Goal: Task Accomplishment & Management: Manage account settings

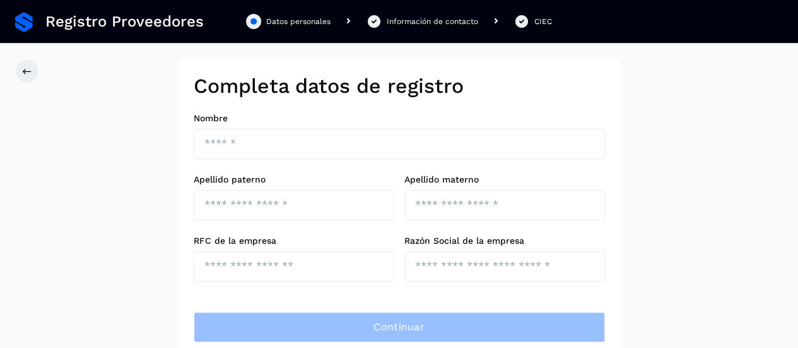
scroll to position [38, 0]
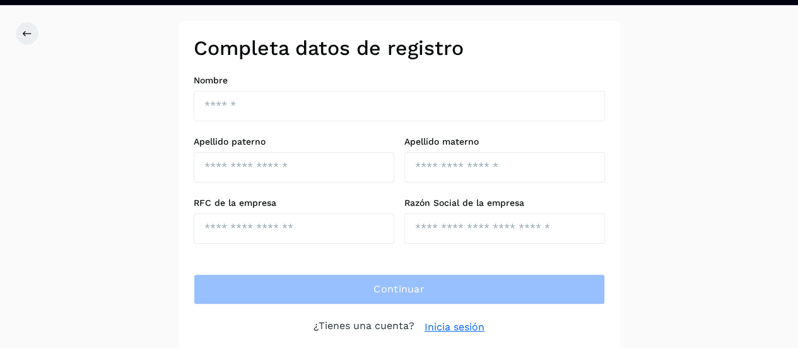
click at [455, 326] on link "Inicia sesión" at bounding box center [455, 326] width 60 height 15
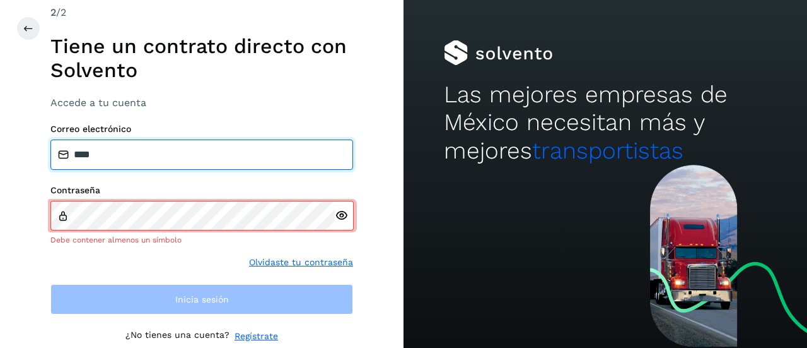
click at [157, 147] on input "****" at bounding box center [201, 154] width 303 height 30
type input "*"
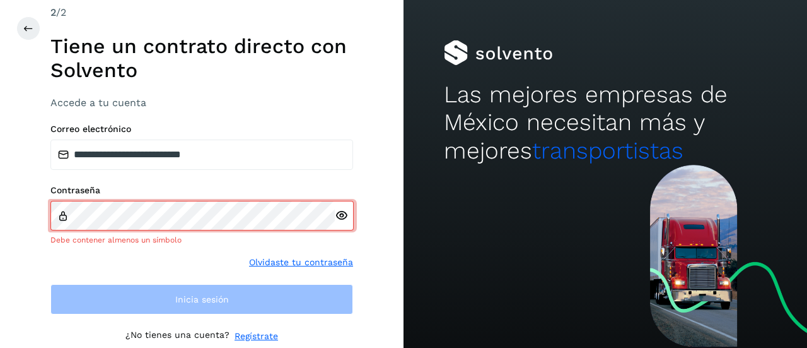
click at [344, 217] on icon at bounding box center [341, 215] width 13 height 13
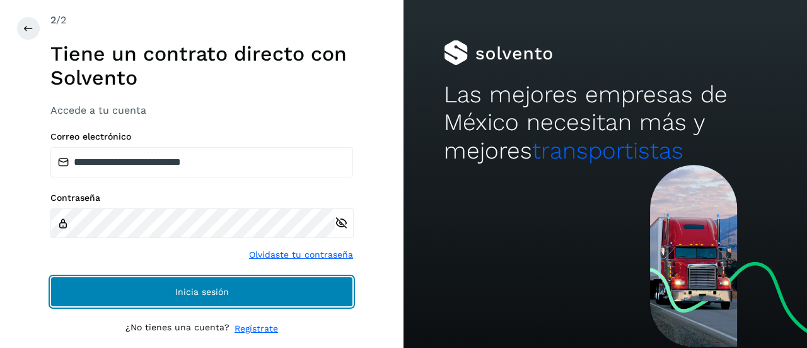
click at [288, 293] on button "Inicia sesión" at bounding box center [201, 291] width 303 height 30
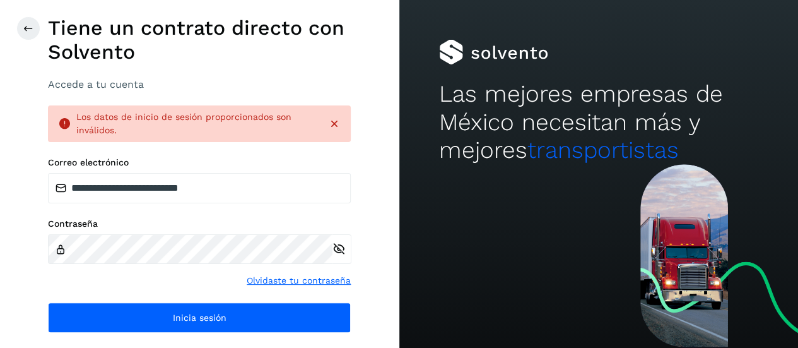
click at [289, 300] on div "**********" at bounding box center [199, 244] width 303 height 175
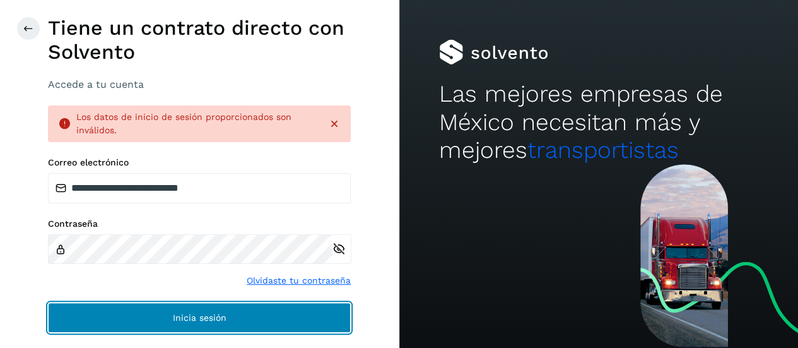
click at [278, 323] on button "Inicia sesión" at bounding box center [199, 317] width 303 height 30
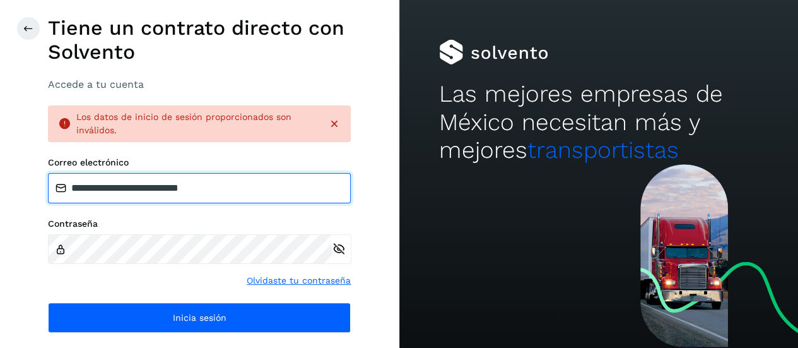
click at [232, 181] on input "**********" at bounding box center [199, 188] width 303 height 30
drag, startPoint x: 243, startPoint y: 183, endPoint x: 5, endPoint y: 175, distance: 238.0
click at [3, 172] on div "**********" at bounding box center [199, 174] width 399 height 348
type input "**********"
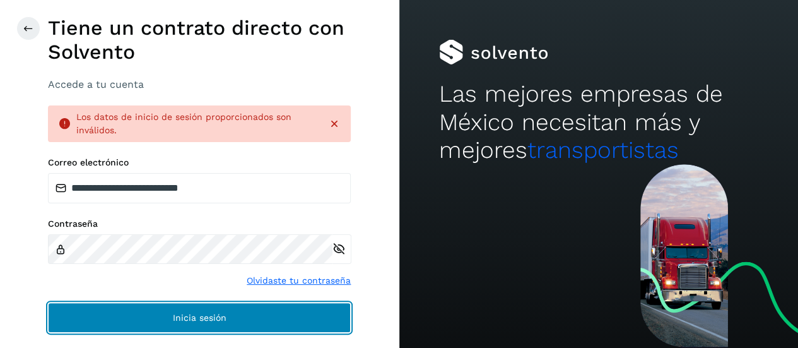
click at [268, 320] on button "Inicia sesión" at bounding box center [199, 317] width 303 height 30
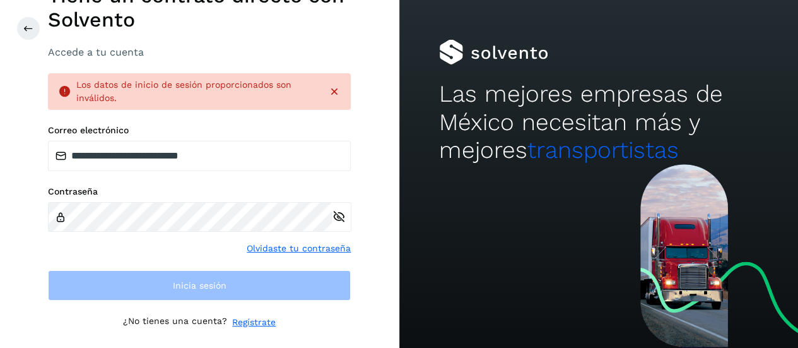
click at [333, 92] on icon at bounding box center [334, 91] width 13 height 13
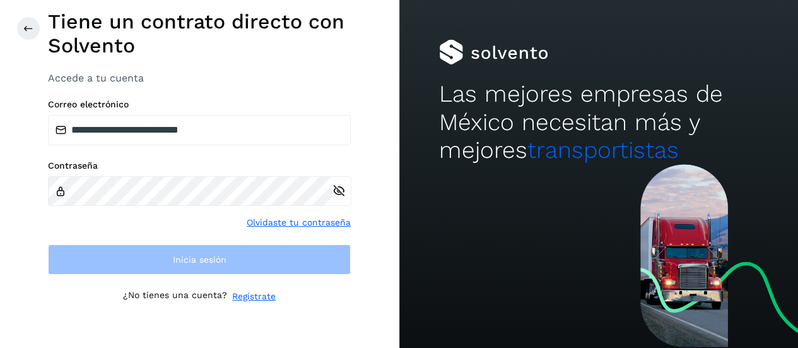
scroll to position [23, 0]
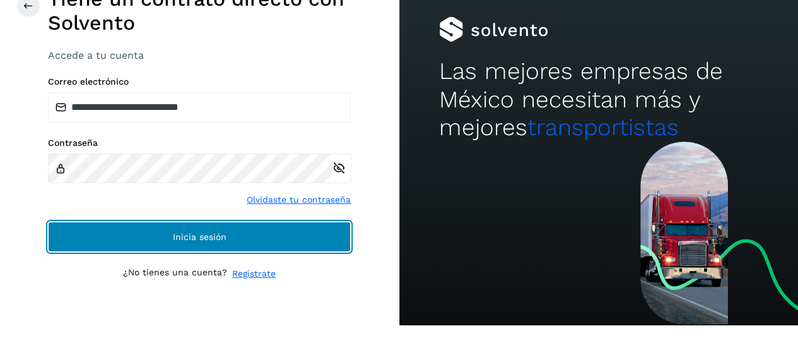
click at [185, 237] on span "Inicia sesión" at bounding box center [200, 236] width 54 height 9
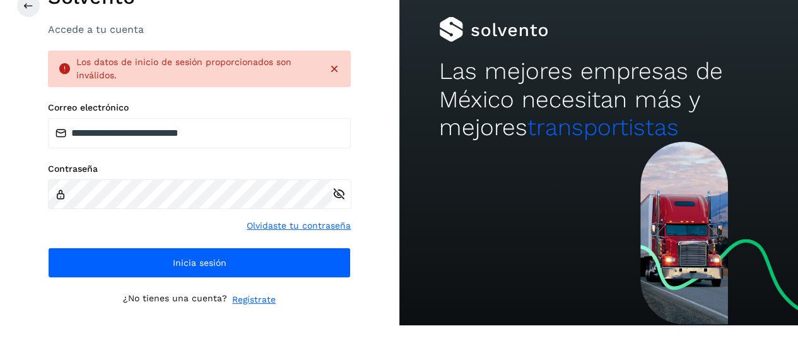
click at [332, 67] on icon at bounding box center [334, 68] width 13 height 13
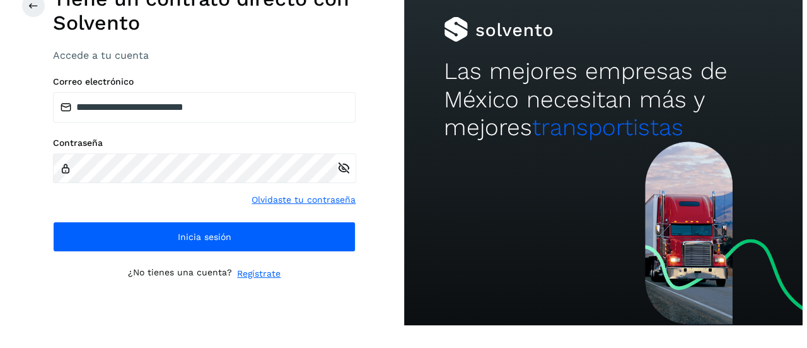
scroll to position [0, 0]
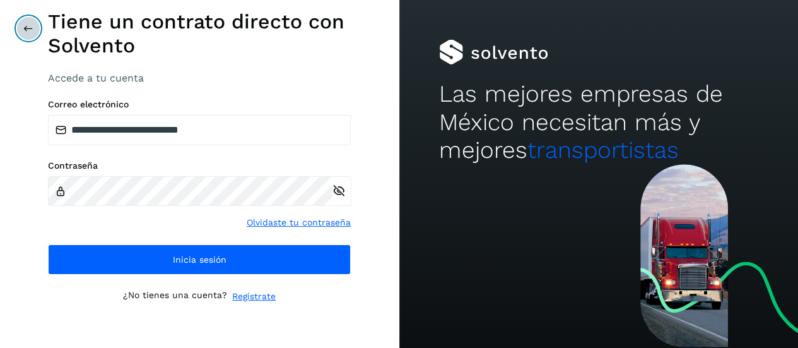
click at [29, 23] on icon at bounding box center [28, 28] width 10 height 10
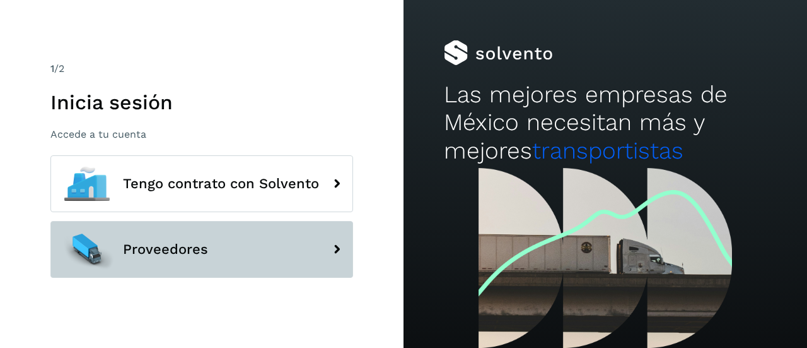
click at [322, 248] on button "Proveedores" at bounding box center [201, 249] width 303 height 57
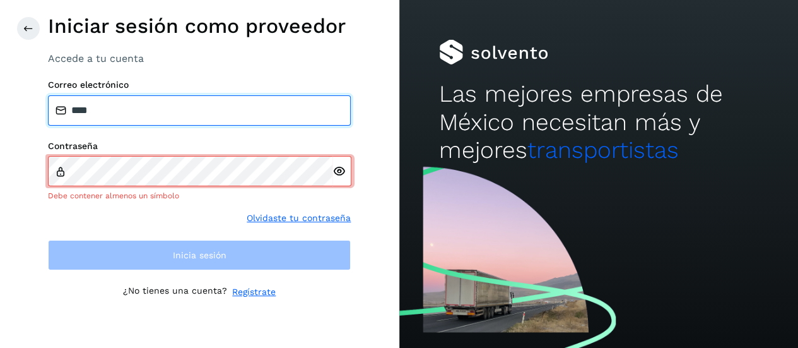
click at [143, 110] on input "****" at bounding box center [199, 110] width 303 height 30
type input "**********"
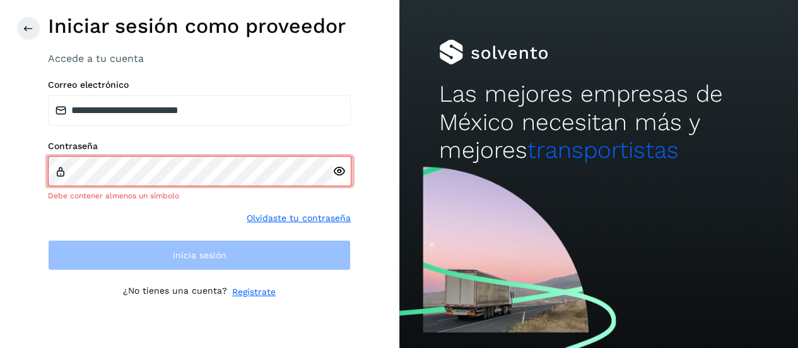
click at [341, 180] on div at bounding box center [341, 171] width 19 height 30
click at [341, 172] on icon at bounding box center [338, 171] width 13 height 13
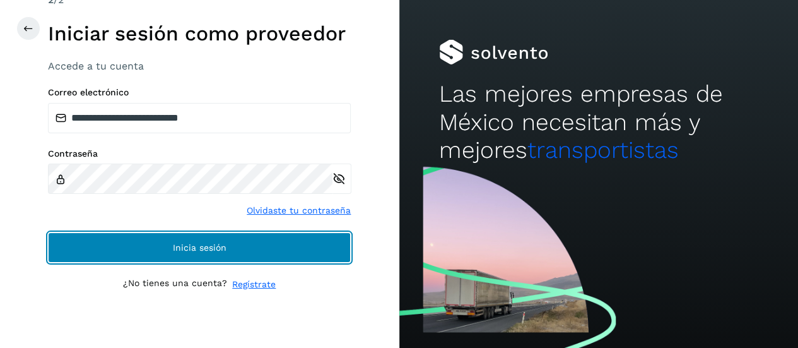
click at [214, 255] on button "Inicia sesión" at bounding box center [199, 247] width 303 height 30
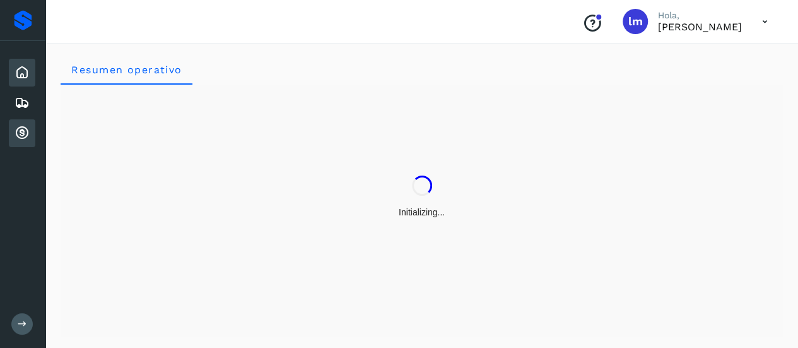
click at [28, 135] on icon at bounding box center [22, 133] width 15 height 15
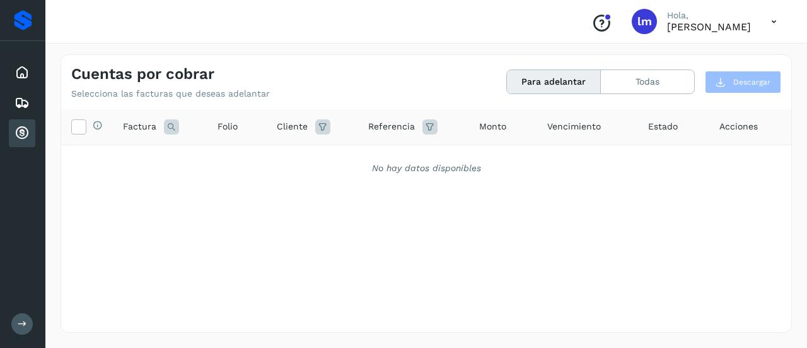
click at [662, 125] on span "Estado" at bounding box center [663, 126] width 30 height 13
click at [77, 124] on icon at bounding box center [78, 125] width 13 height 13
click at [173, 127] on icon at bounding box center [171, 126] width 15 height 15
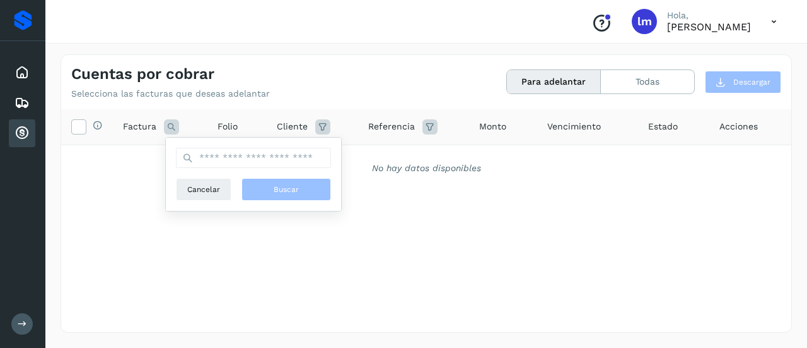
click at [321, 129] on icon at bounding box center [322, 126] width 15 height 15
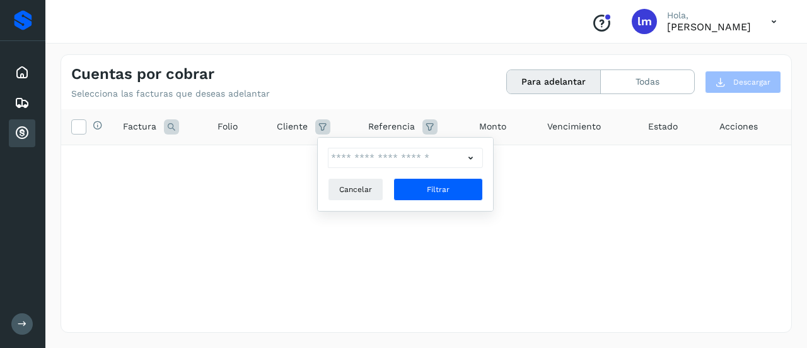
click at [471, 157] on icon at bounding box center [470, 157] width 13 height 13
click at [519, 192] on div at bounding box center [403, 174] width 807 height 348
click at [430, 120] on icon at bounding box center [430, 126] width 15 height 15
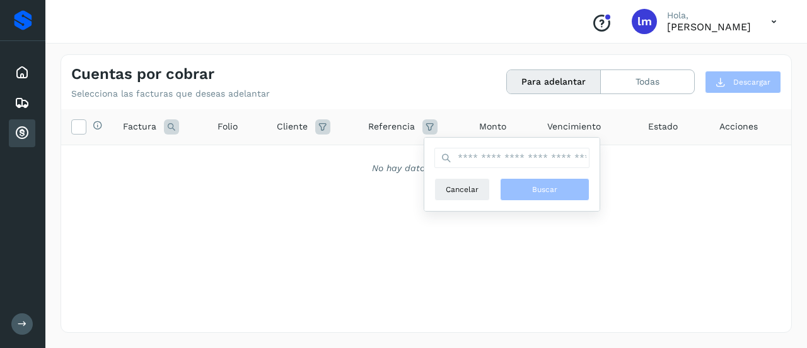
click at [626, 242] on div "Selecciona todas las facturas disponibles para adelanto Factura Folio Cliente R…" at bounding box center [426, 194] width 731 height 171
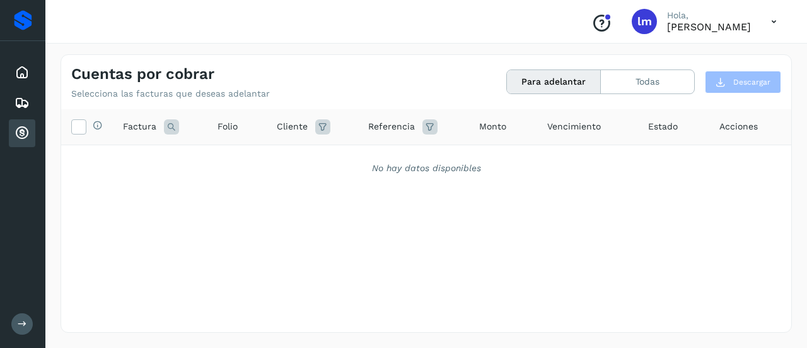
click at [657, 136] on th "Estado" at bounding box center [673, 127] width 71 height 36
click at [536, 70] on button "Para adelantar" at bounding box center [554, 81] width 94 height 23
click at [662, 127] on span "Estado" at bounding box center [663, 126] width 30 height 13
click at [738, 127] on span "Acciones" at bounding box center [739, 126] width 38 height 13
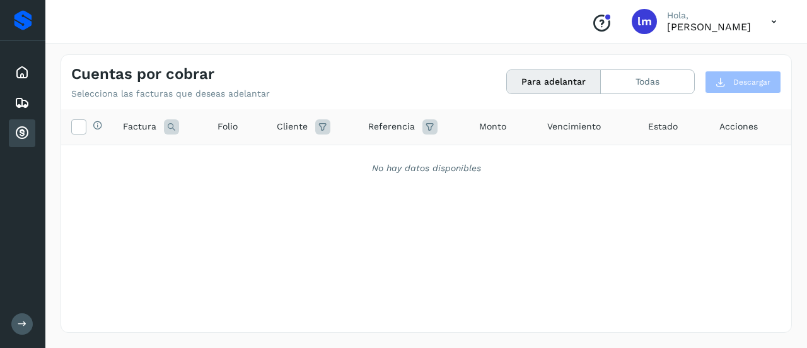
click at [738, 127] on span "Acciones" at bounding box center [739, 126] width 38 height 13
click at [17, 70] on icon at bounding box center [22, 72] width 15 height 15
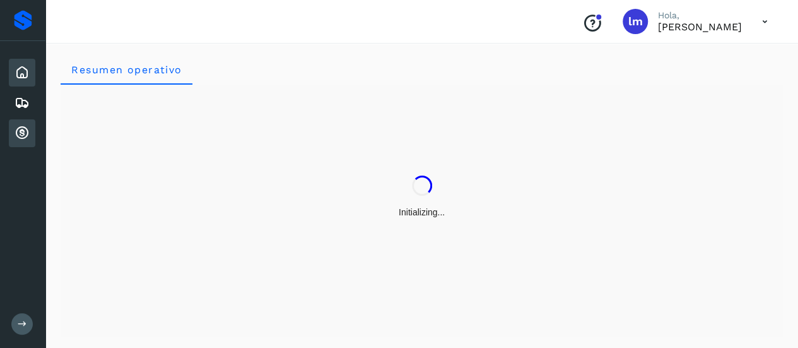
click at [23, 133] on icon at bounding box center [22, 133] width 15 height 15
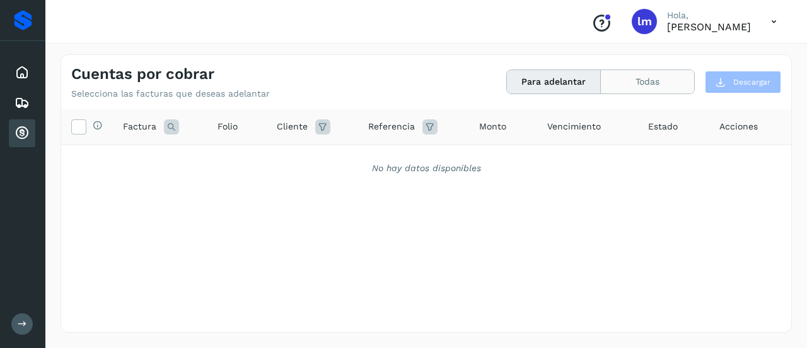
click at [666, 81] on button "Todas" at bounding box center [647, 81] width 93 height 23
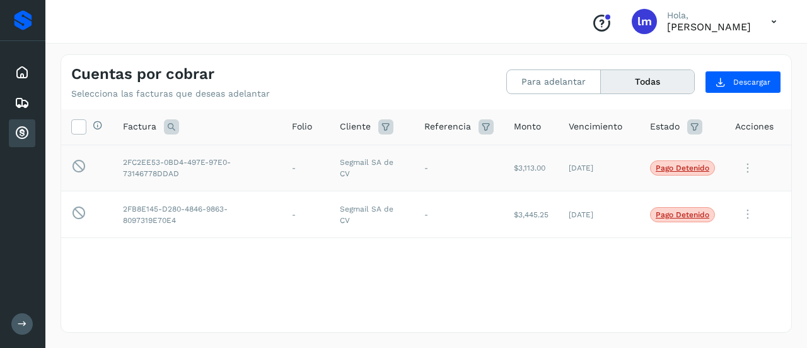
click at [746, 168] on icon at bounding box center [748, 168] width 25 height 26
